Goal: Browse casually

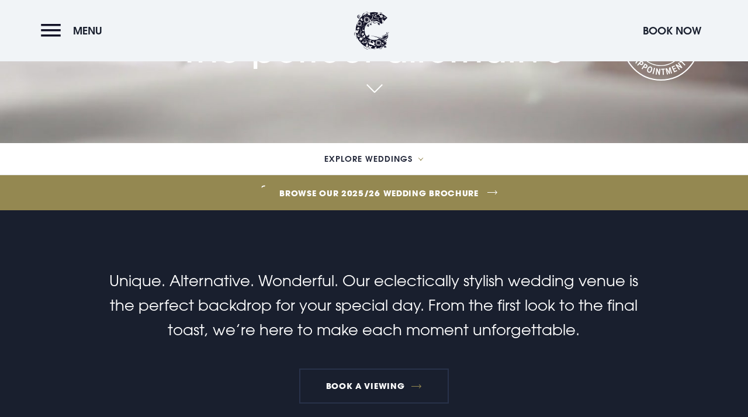
checkbox input "true"
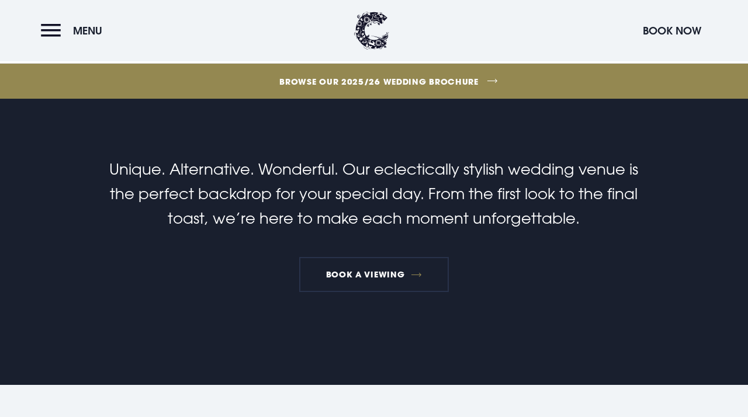
scroll to position [386, 0]
